Goal: Information Seeking & Learning: Check status

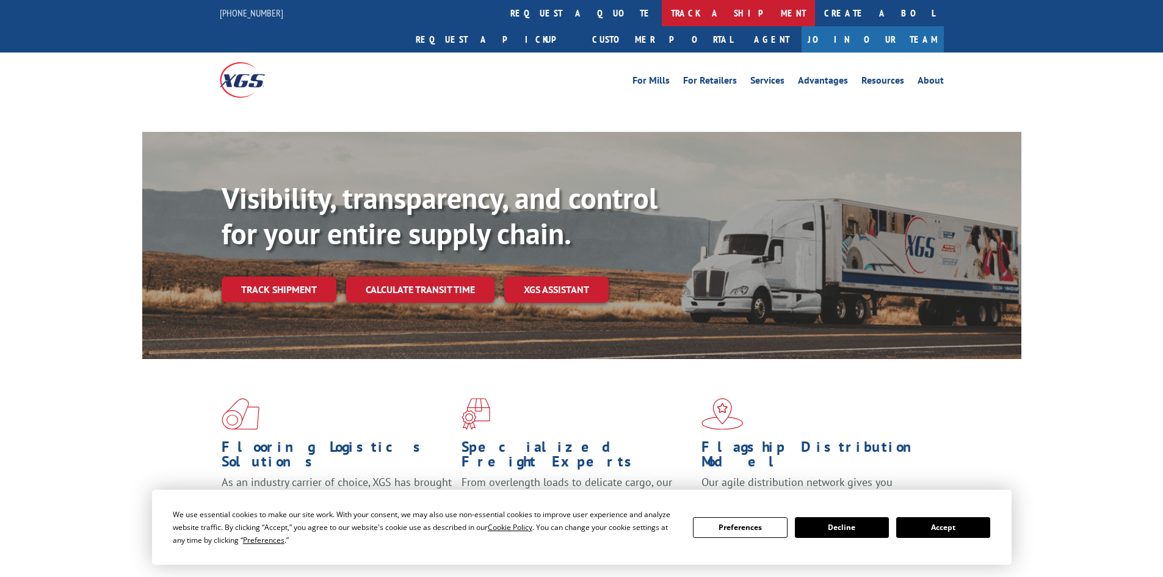
click at [662, 15] on link "track a shipment" at bounding box center [738, 13] width 153 height 26
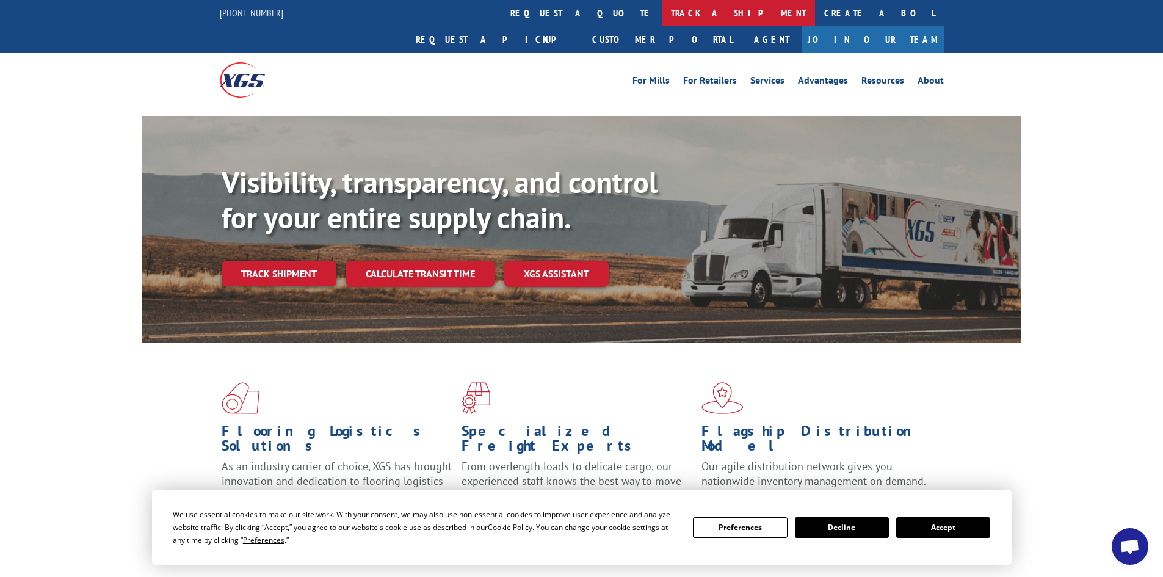
click at [662, 13] on link "track a shipment" at bounding box center [738, 13] width 153 height 26
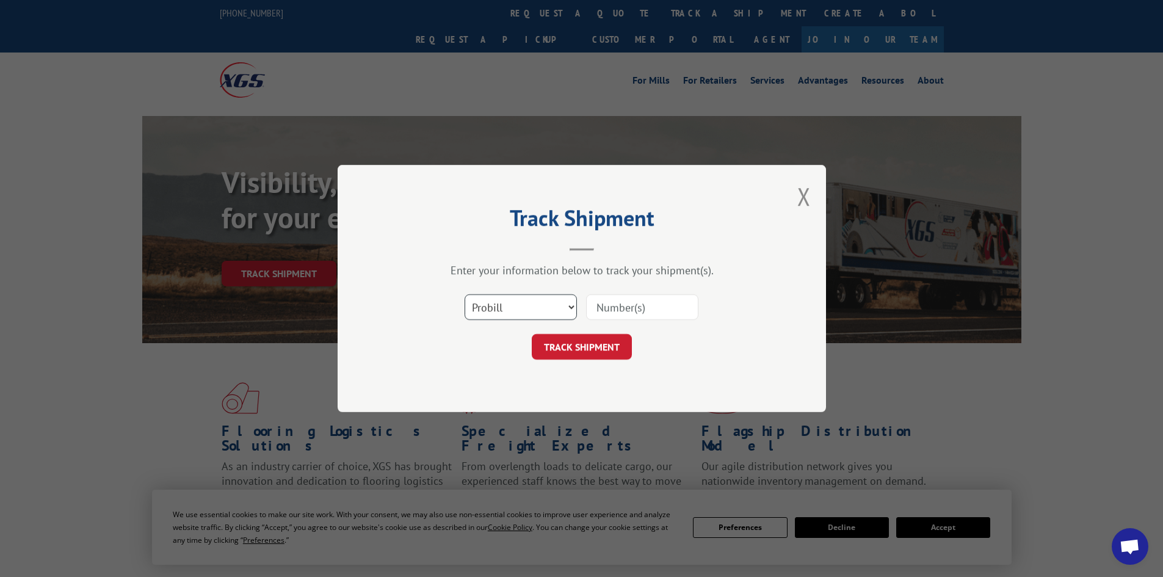
drag, startPoint x: 498, startPoint y: 305, endPoint x: 498, endPoint y: 317, distance: 11.6
click at [498, 305] on select "Select category... Probill BOL PO" at bounding box center [521, 307] width 112 height 26
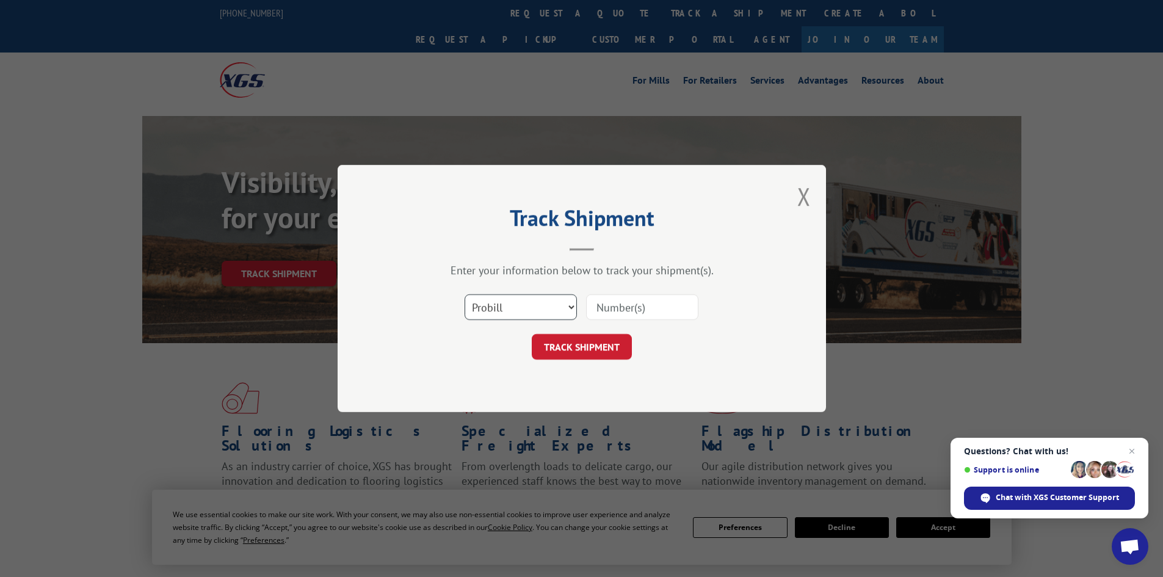
select select "bol"
click at [465, 294] on select "Select category... Probill BOL PO" at bounding box center [521, 307] width 112 height 26
click at [615, 304] on input at bounding box center [642, 307] width 112 height 26
paste input "7065665"
type input "7065665"
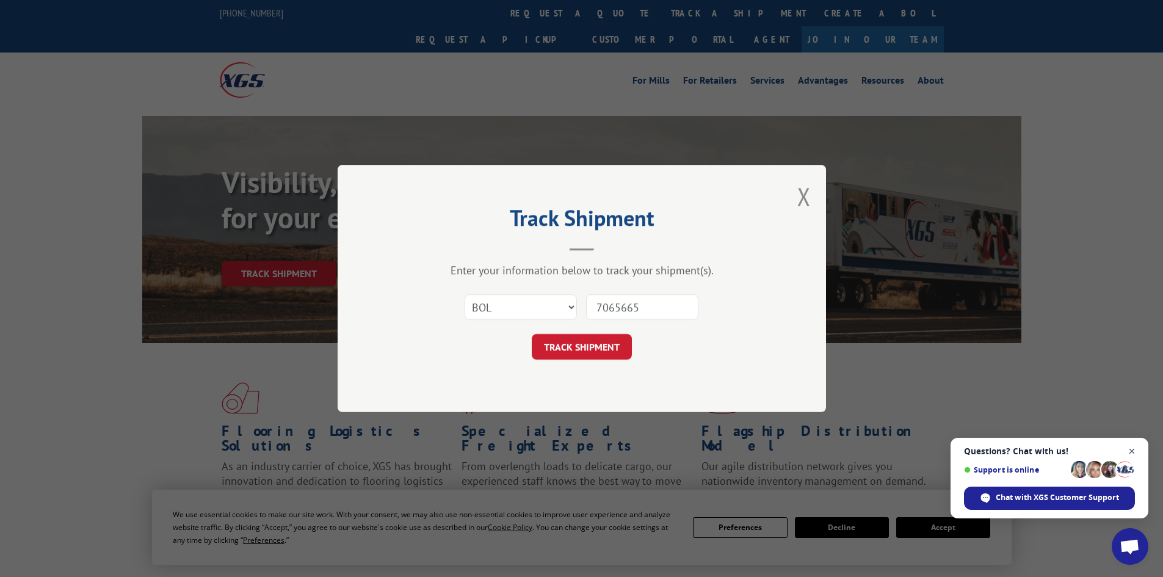
click at [1132, 450] on span "Close chat" at bounding box center [1131, 451] width 15 height 15
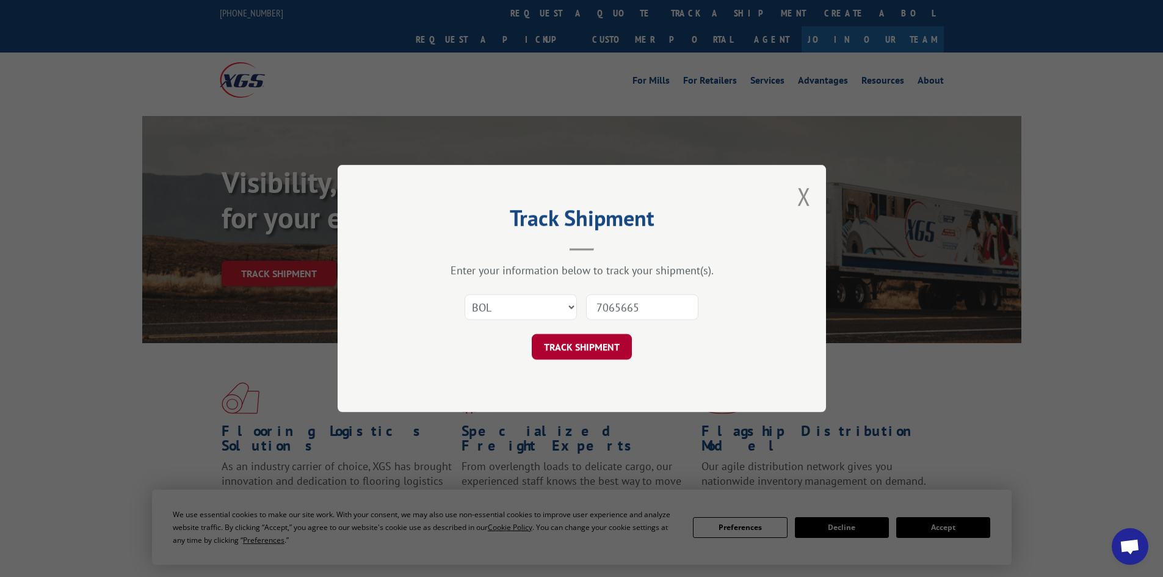
click at [574, 346] on button "TRACK SHIPMENT" at bounding box center [582, 347] width 100 height 26
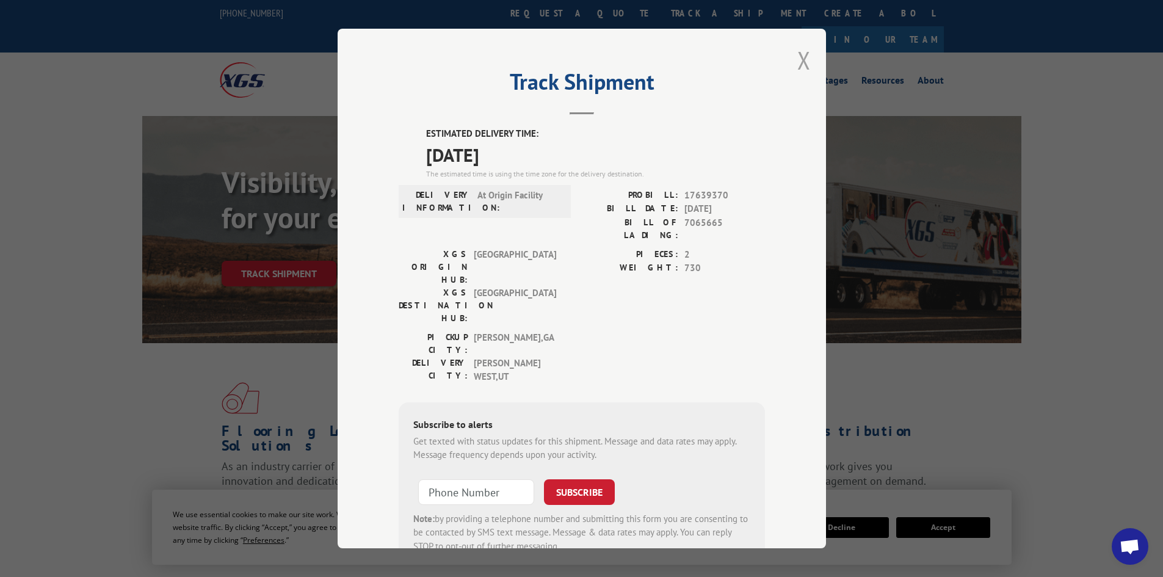
click at [798, 59] on button "Close modal" at bounding box center [803, 60] width 13 height 32
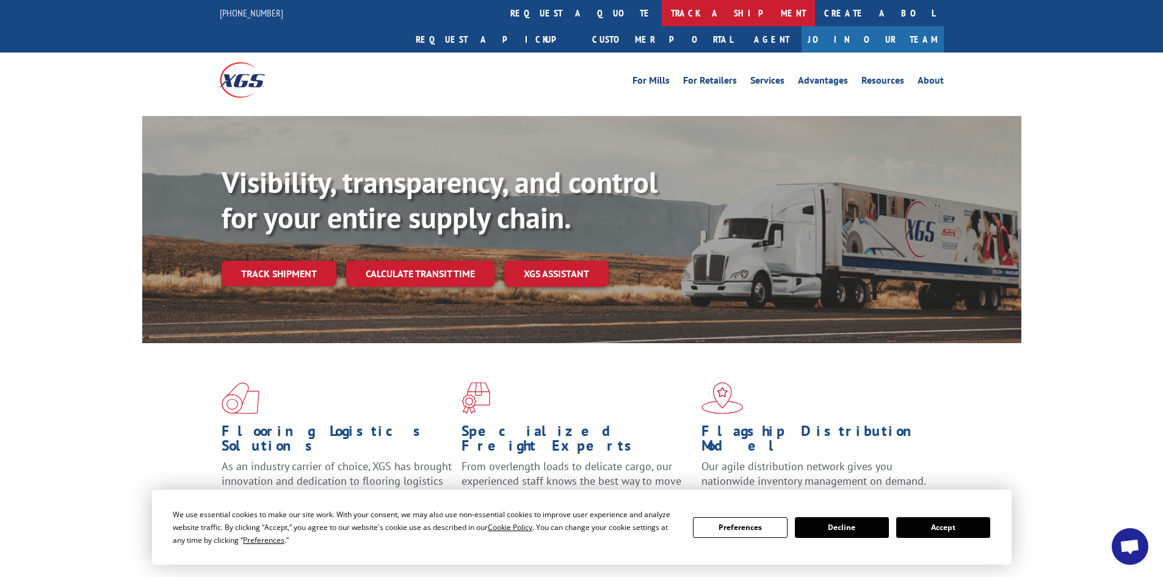
click at [662, 5] on link "track a shipment" at bounding box center [738, 13] width 153 height 26
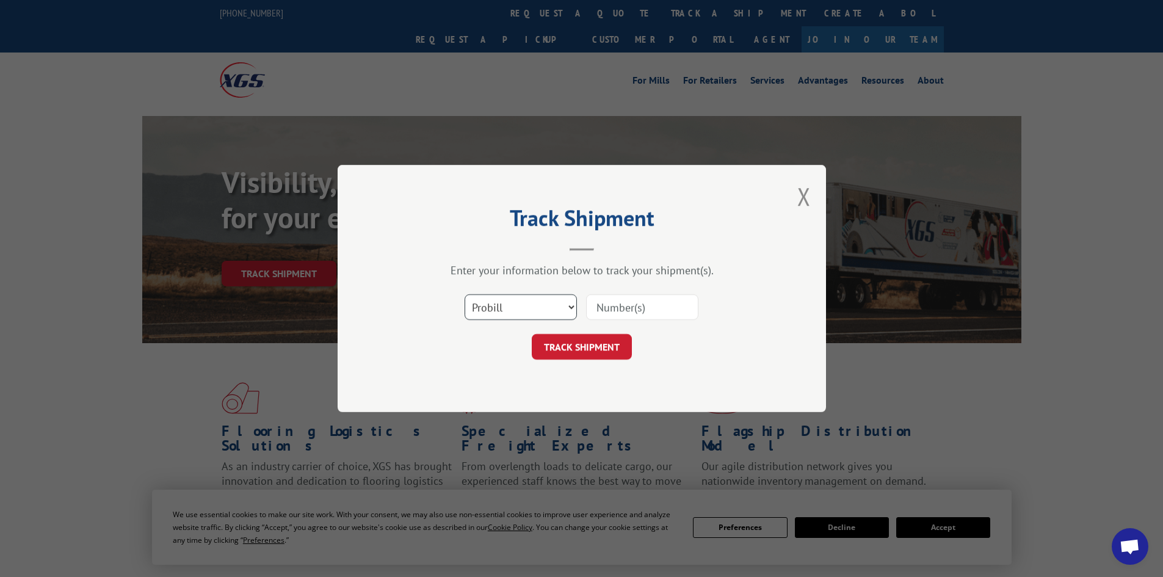
drag, startPoint x: 532, startPoint y: 303, endPoint x: 524, endPoint y: 319, distance: 16.9
click at [532, 304] on select "Select category... Probill BOL PO" at bounding box center [521, 307] width 112 height 26
select select "bol"
click at [465, 294] on select "Select category... Probill BOL PO" at bounding box center [521, 307] width 112 height 26
paste input "7068394"
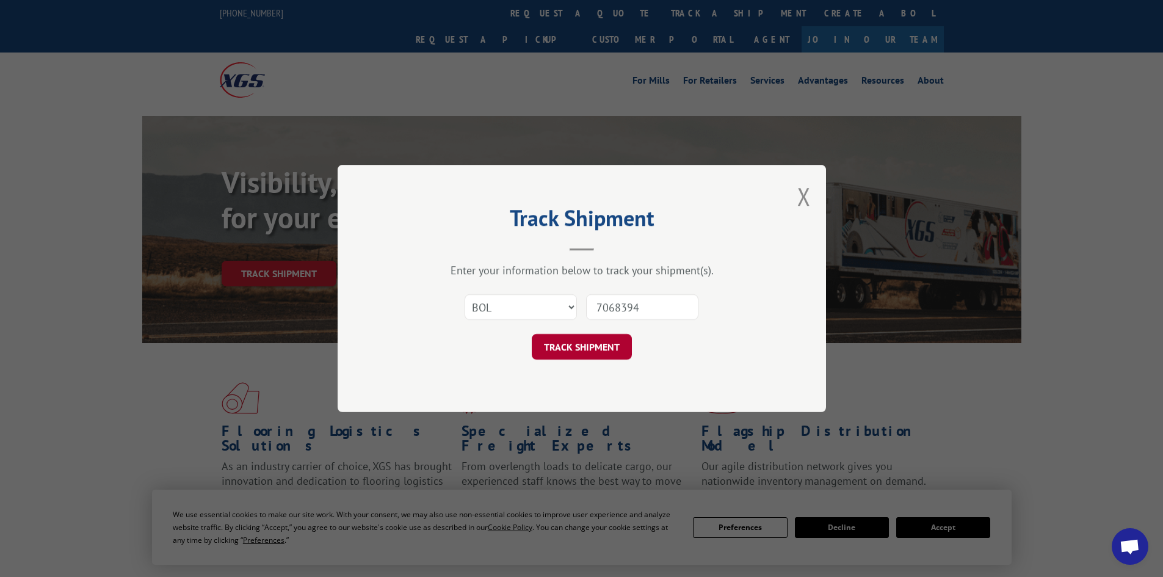
type input "7068394"
click at [587, 347] on button "TRACK SHIPMENT" at bounding box center [582, 347] width 100 height 26
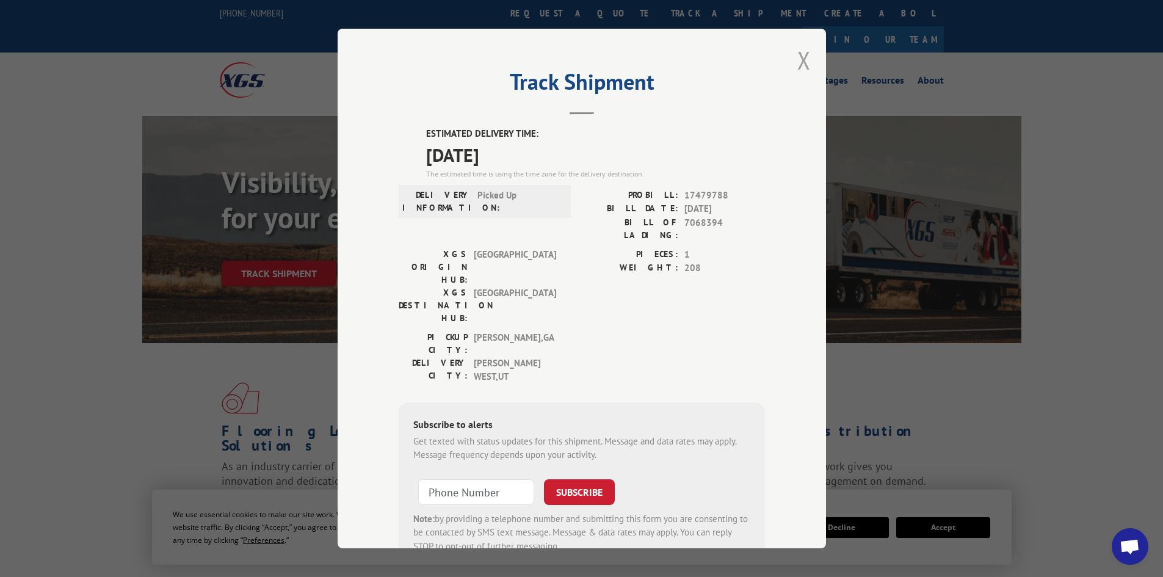
click at [799, 62] on button "Close modal" at bounding box center [803, 60] width 13 height 32
